Goal: Task Accomplishment & Management: Manage account settings

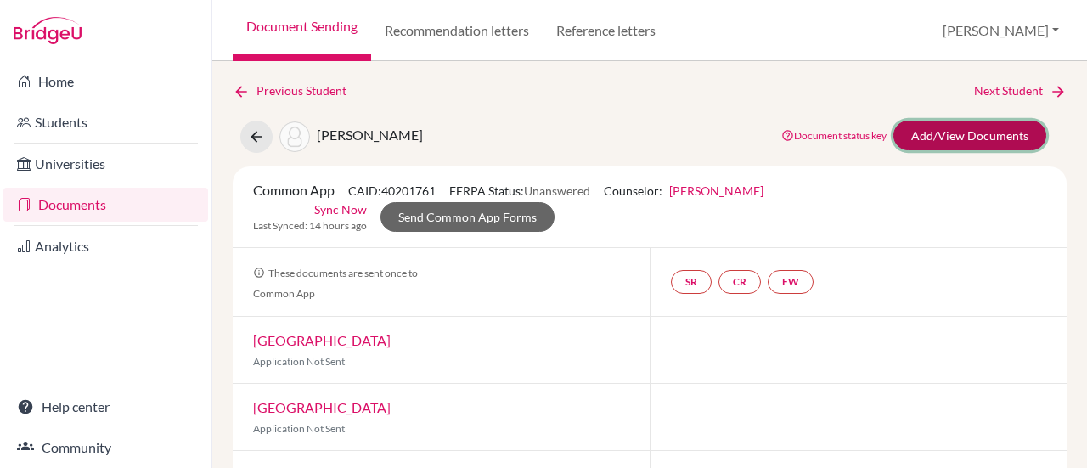
click at [941, 132] on link "Add/View Documents" at bounding box center [969, 136] width 153 height 30
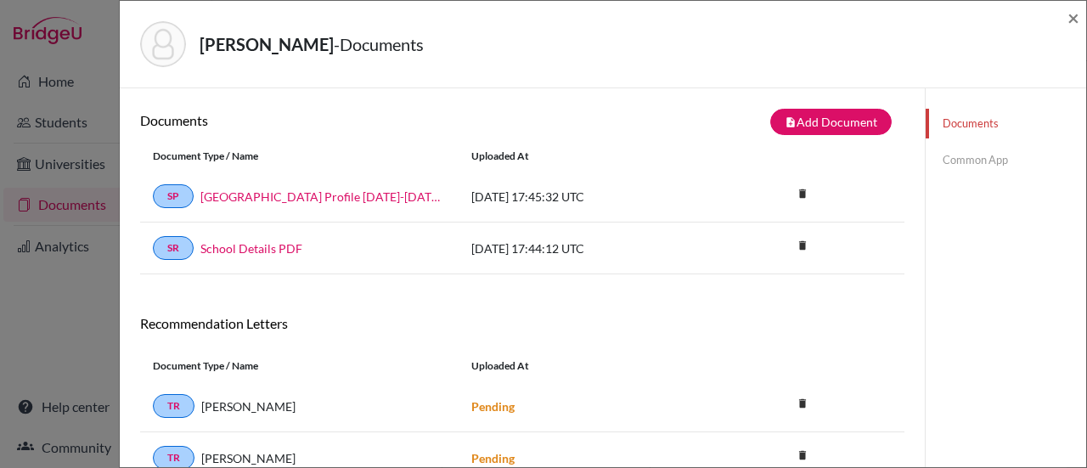
click at [953, 161] on link "Common App" at bounding box center [1005, 160] width 160 height 30
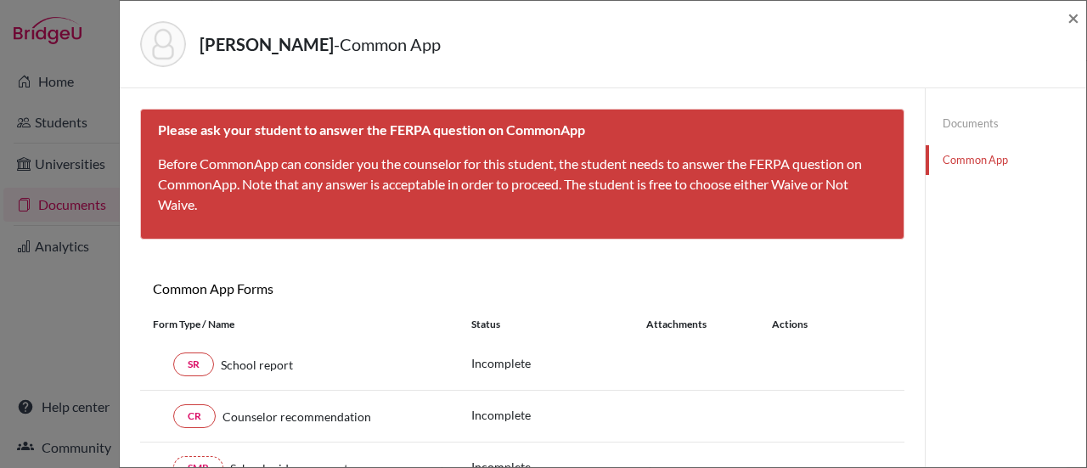
click at [962, 121] on link "Documents" at bounding box center [1005, 124] width 160 height 30
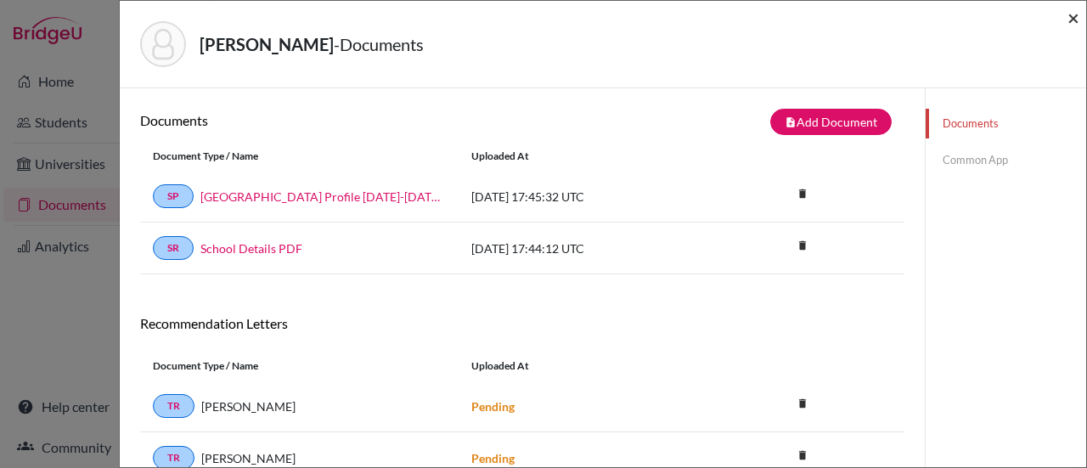
click at [1075, 20] on span "×" at bounding box center [1073, 17] width 12 height 25
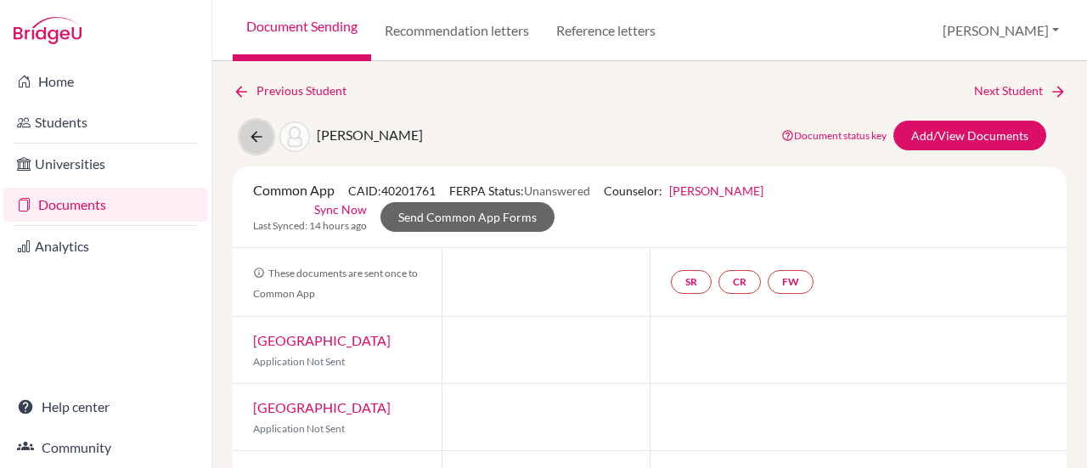
click at [256, 141] on icon at bounding box center [256, 136] width 17 height 17
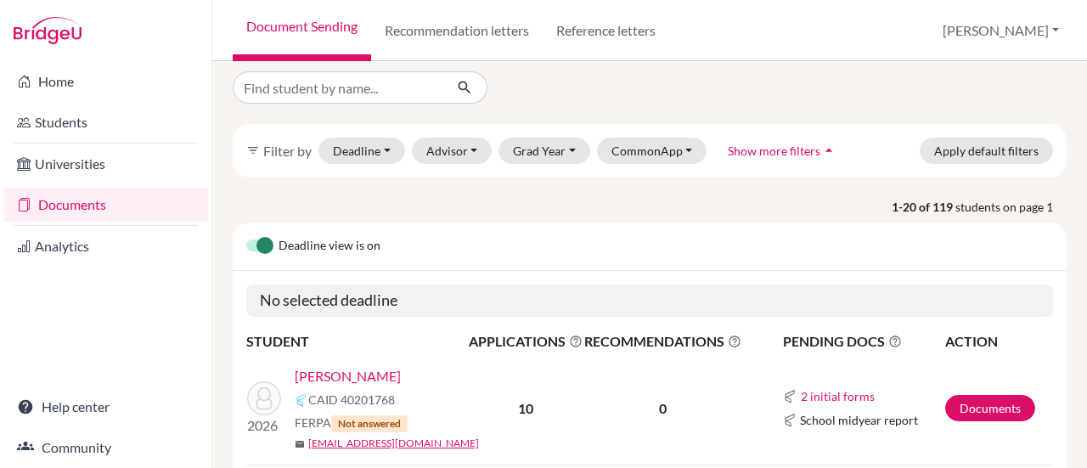
scroll to position [8, 0]
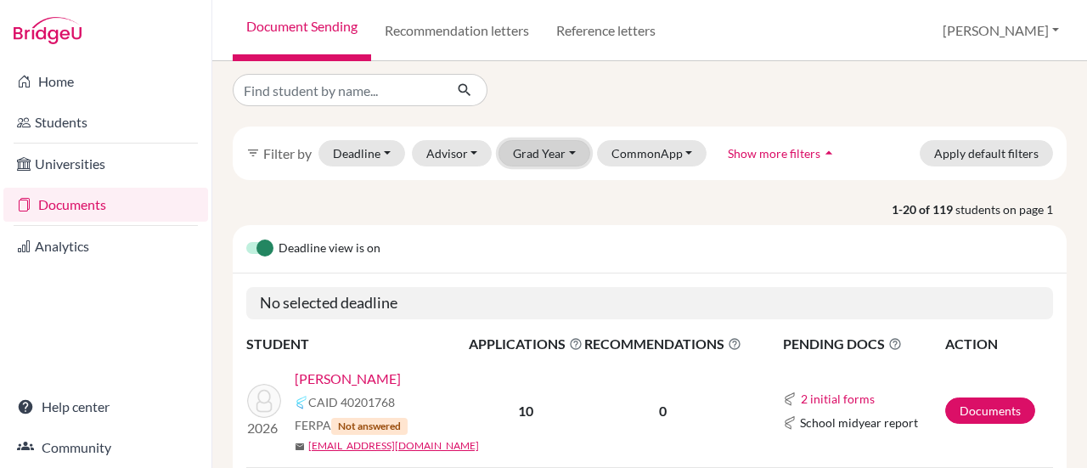
click at [537, 159] on button "Grad Year" at bounding box center [544, 153] width 92 height 26
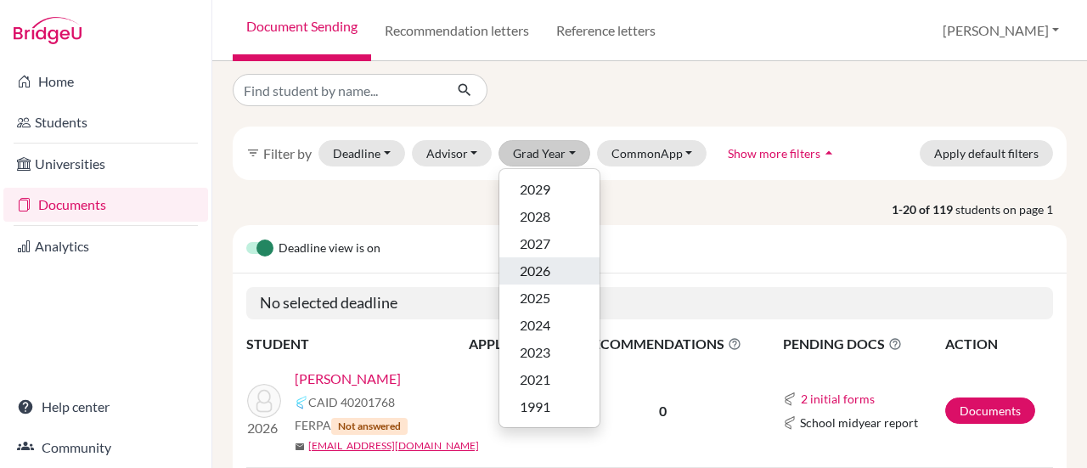
click at [530, 269] on span "2026" at bounding box center [535, 271] width 31 height 20
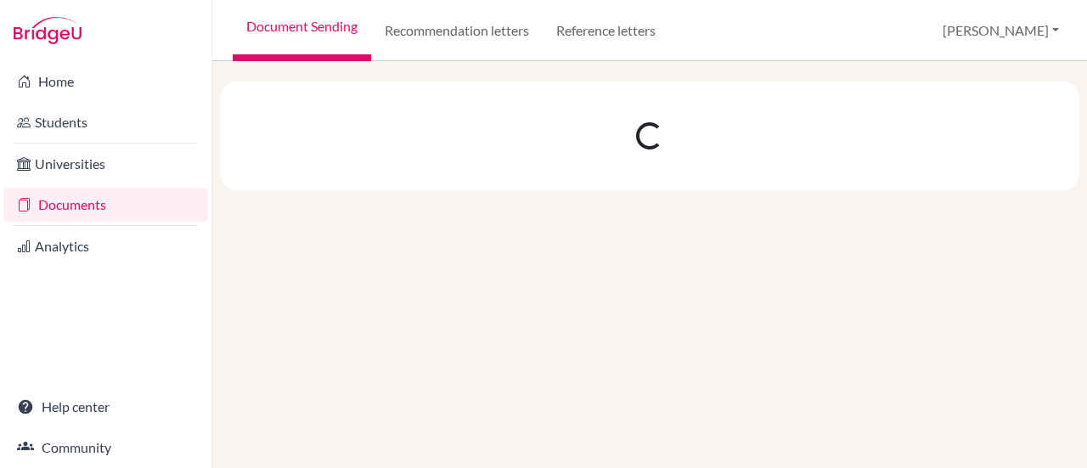
scroll to position [0, 0]
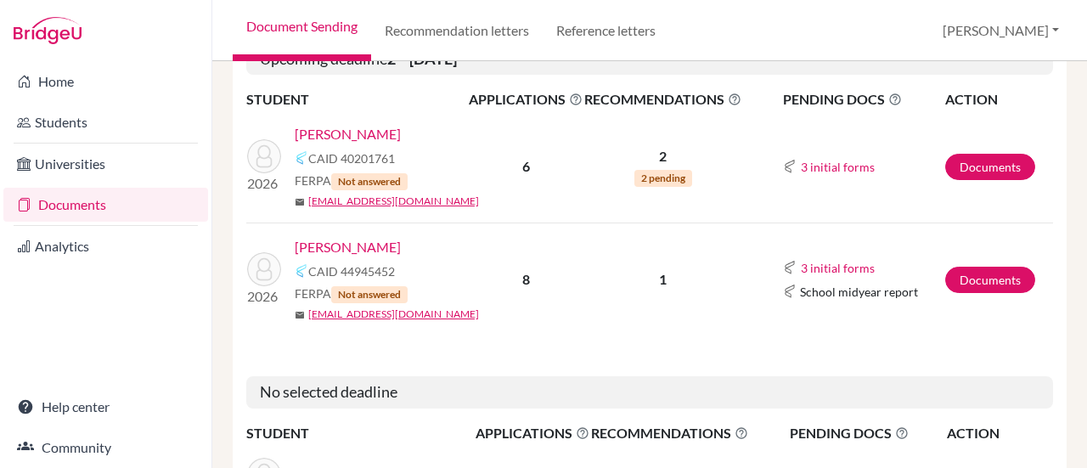
scroll to position [559, 0]
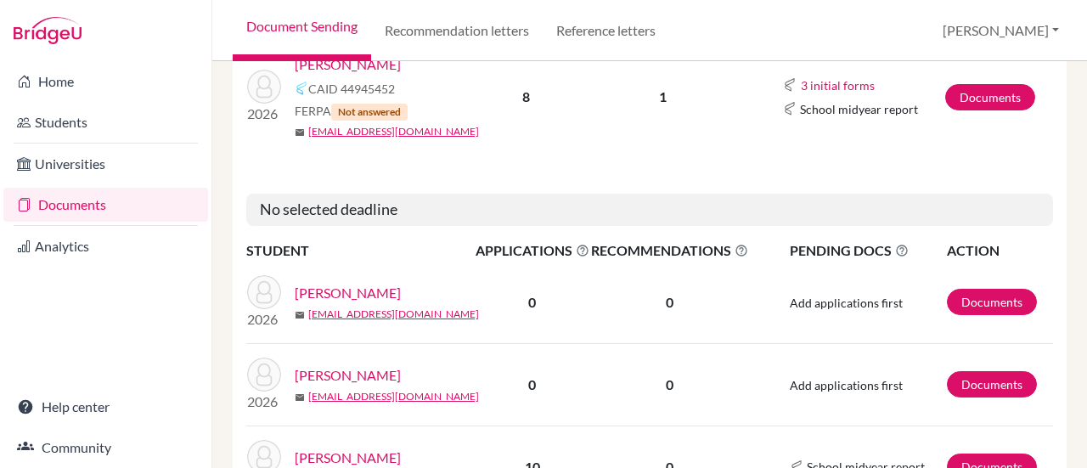
scroll to position [727, 0]
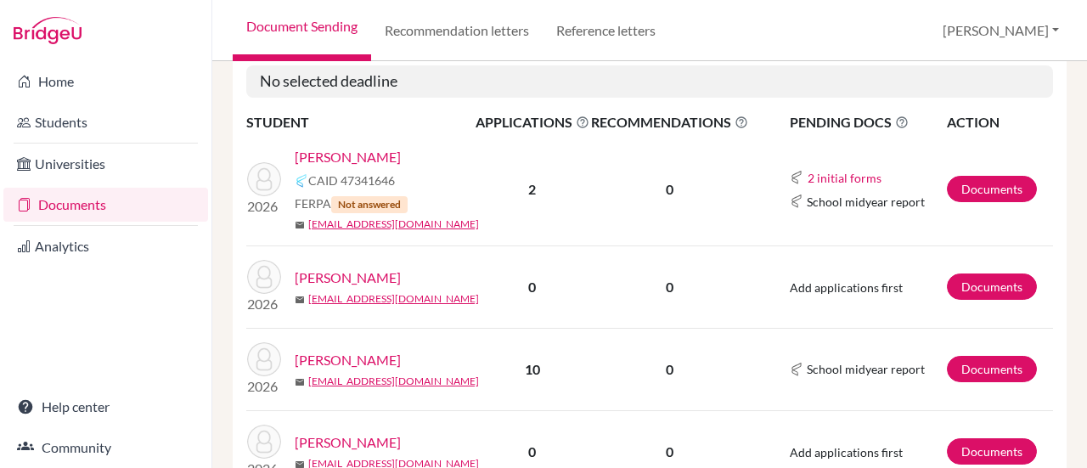
scroll to position [861, 0]
